Goal: Task Accomplishment & Management: Manage account settings

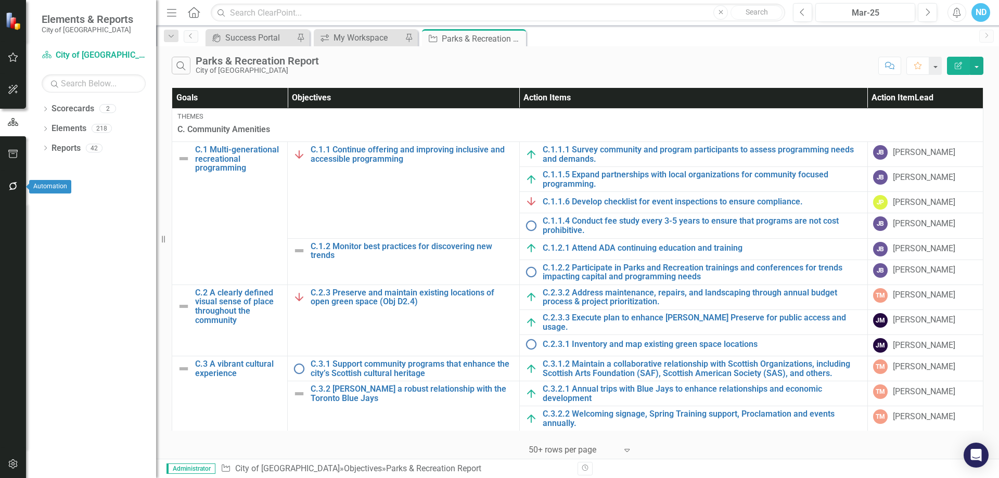
click at [15, 186] on icon "button" at bounding box center [13, 186] width 11 height 8
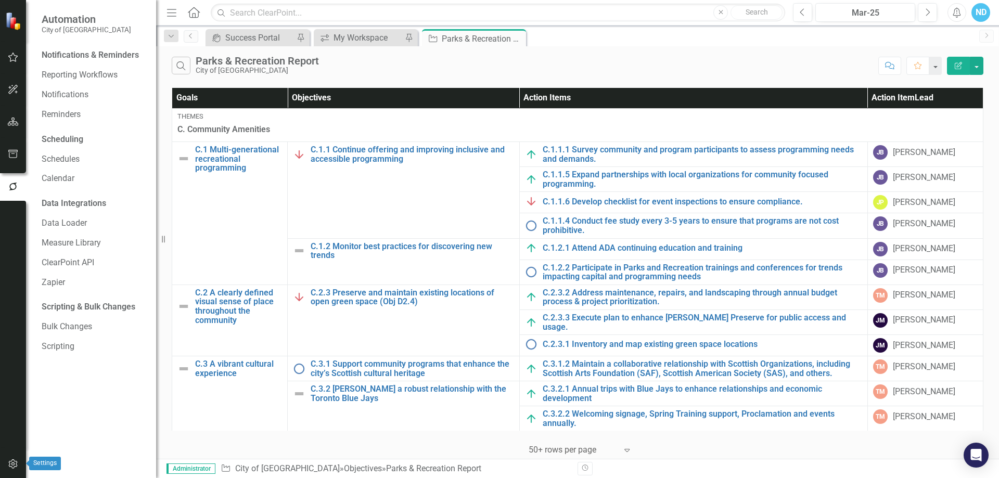
click at [9, 463] on icon "button" at bounding box center [12, 463] width 9 height 9
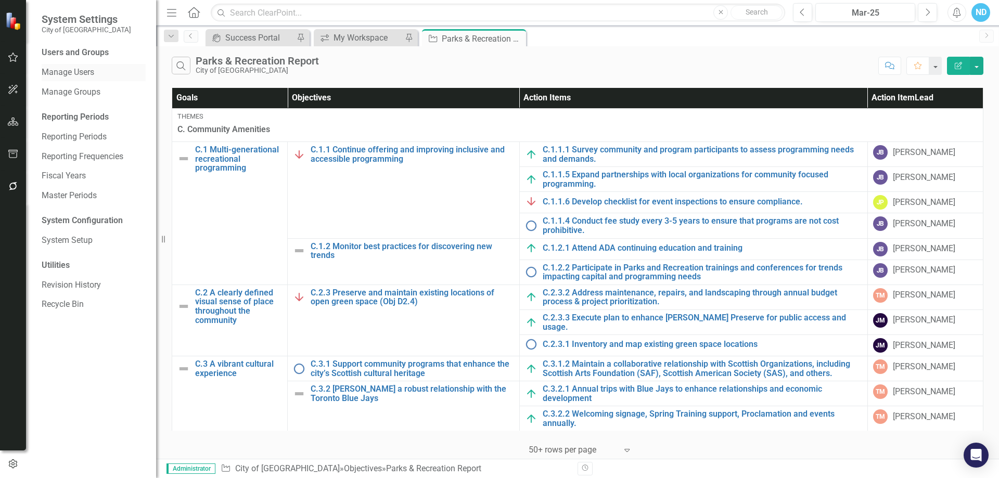
click at [74, 72] on link "Manage Users" at bounding box center [94, 73] width 104 height 12
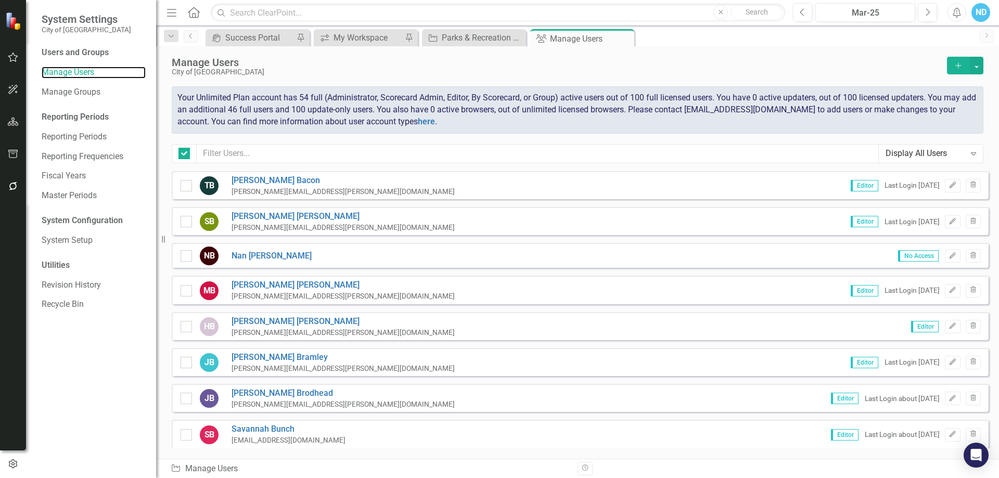
checkbox input "false"
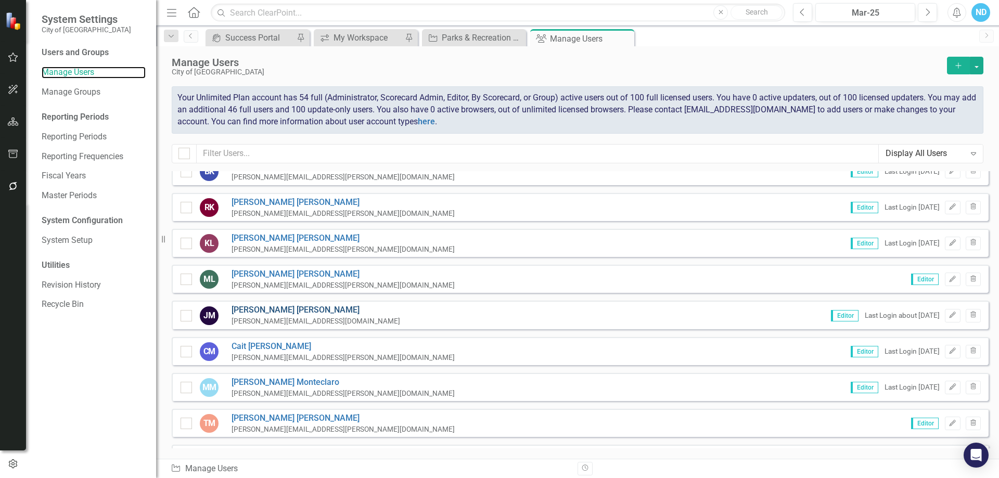
scroll to position [1041, 0]
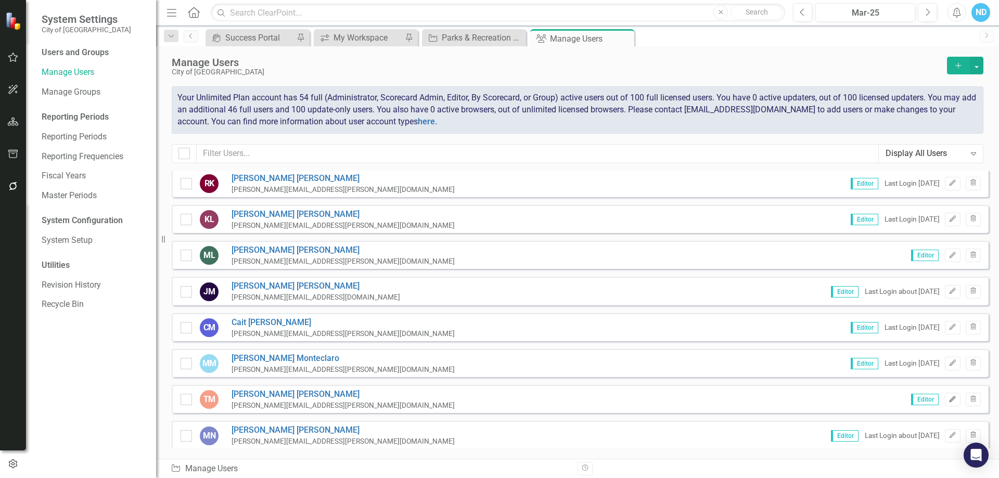
click at [950, 400] on button "Edit" at bounding box center [952, 400] width 15 height 14
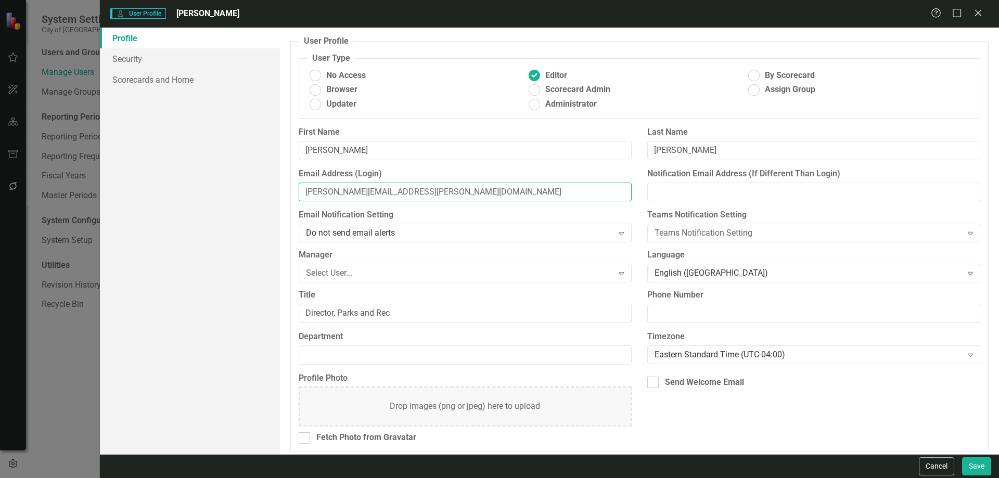
click at [306, 194] on input "tony.mulkey@dunedin.gov" at bounding box center [465, 192] width 333 height 19
type input "anthony.mulkey@dunedin.gov"
click at [981, 462] on button "Save" at bounding box center [976, 466] width 29 height 18
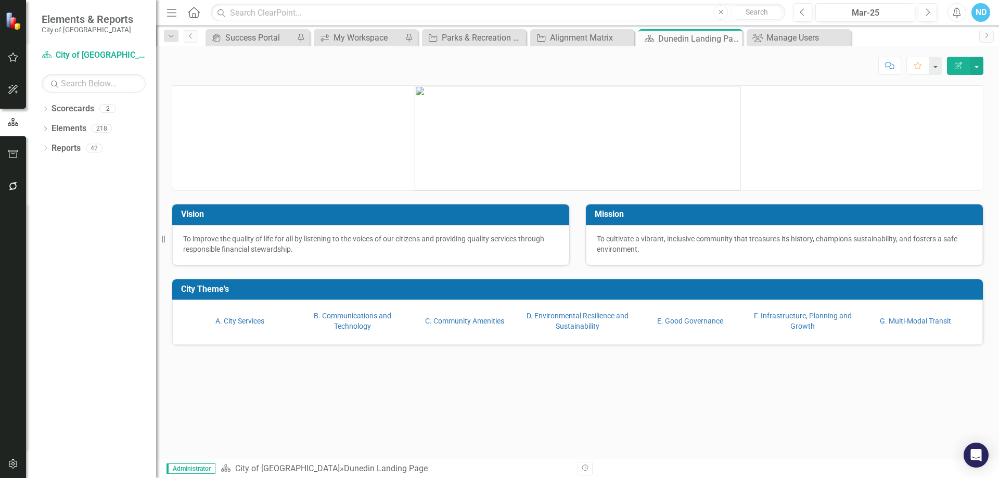
click at [987, 10] on div "ND" at bounding box center [980, 12] width 19 height 19
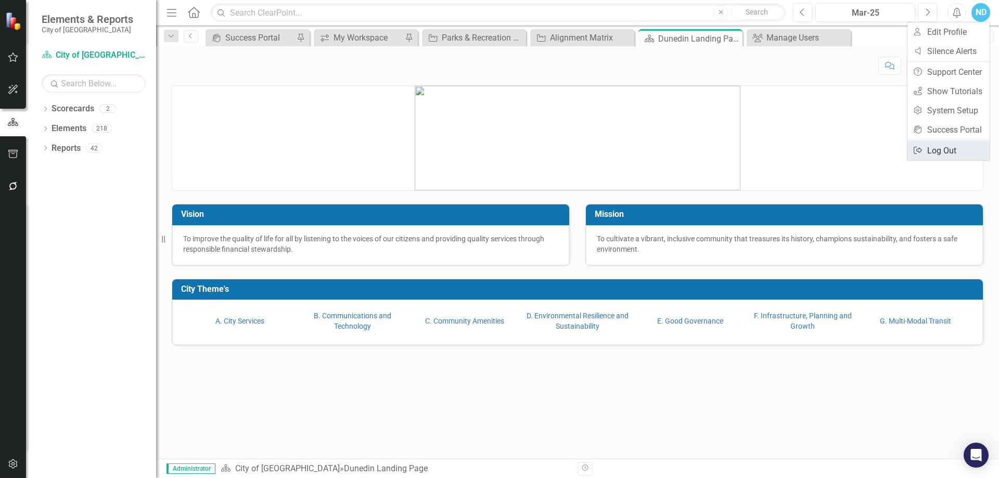
click at [967, 146] on link "Logout Log Out" at bounding box center [948, 150] width 82 height 19
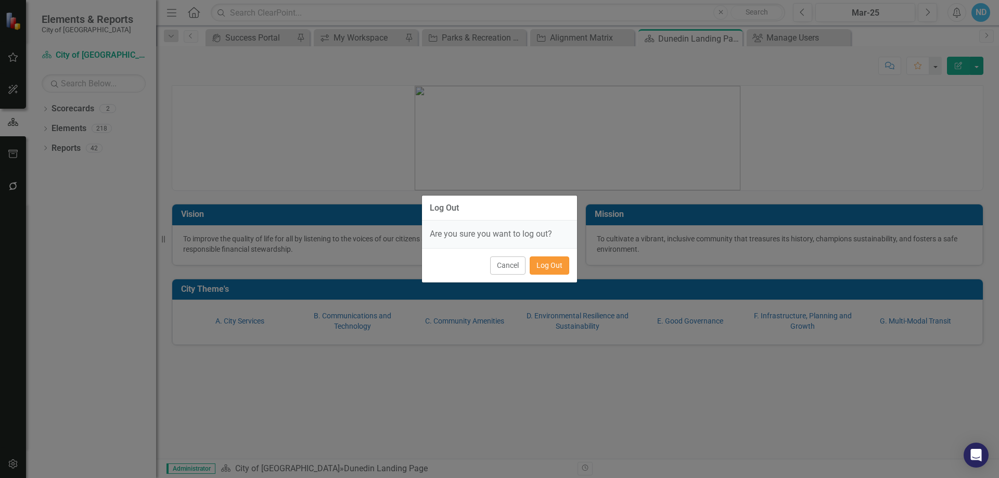
click at [546, 267] on button "Log Out" at bounding box center [550, 266] width 40 height 18
